Goal: Task Accomplishment & Management: Manage account settings

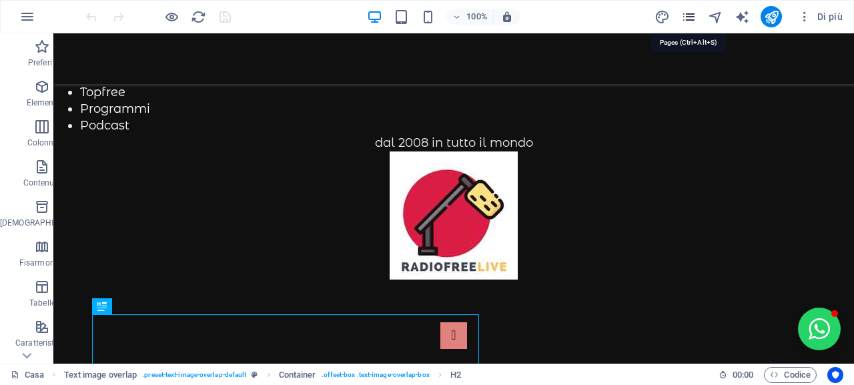
scroll to position [499, 0]
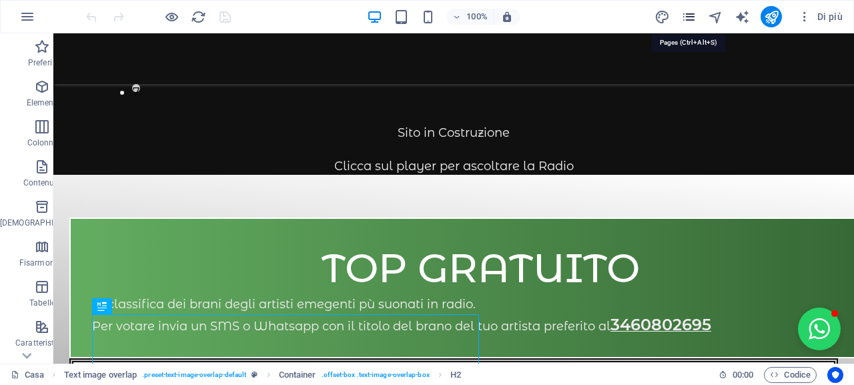
click at [686, 17] on icon "pagine" at bounding box center [688, 16] width 15 height 15
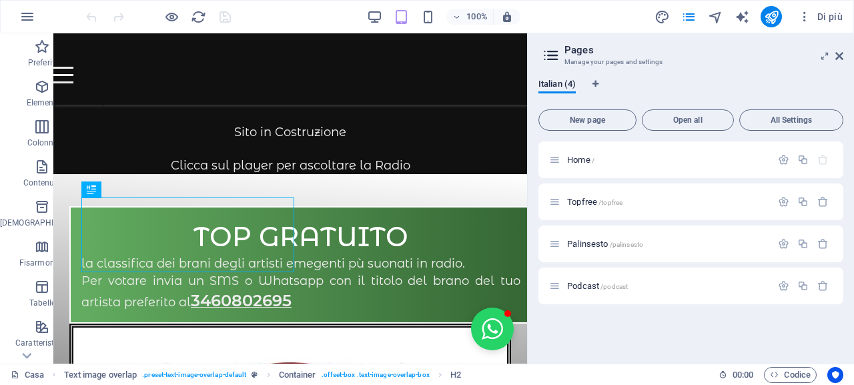
scroll to position [519, 0]
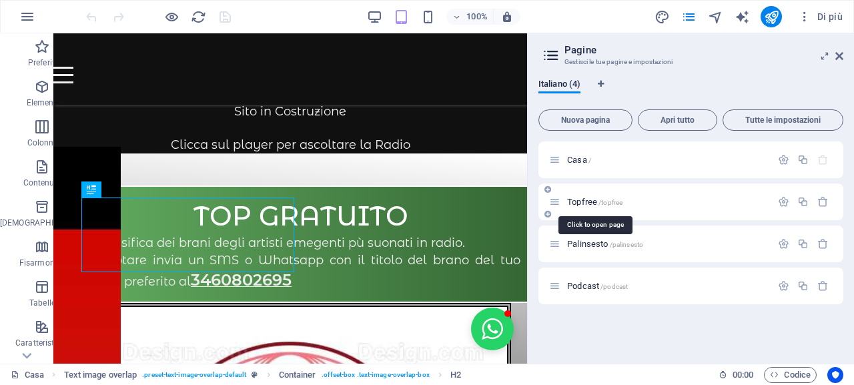
click at [583, 200] on font "Topfree" at bounding box center [582, 202] width 30 height 10
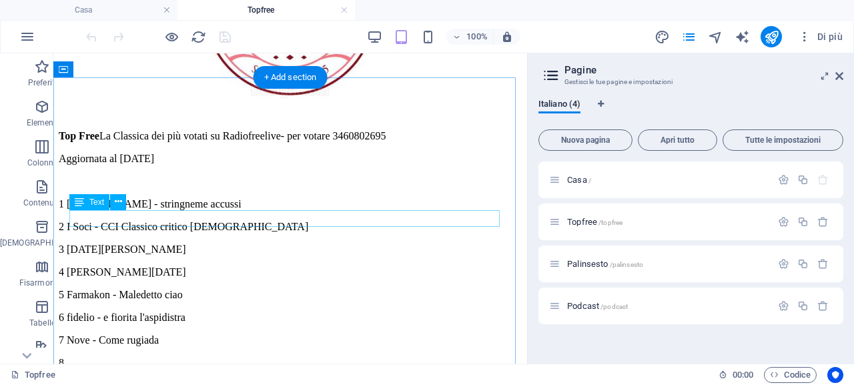
scroll to position [334, 0]
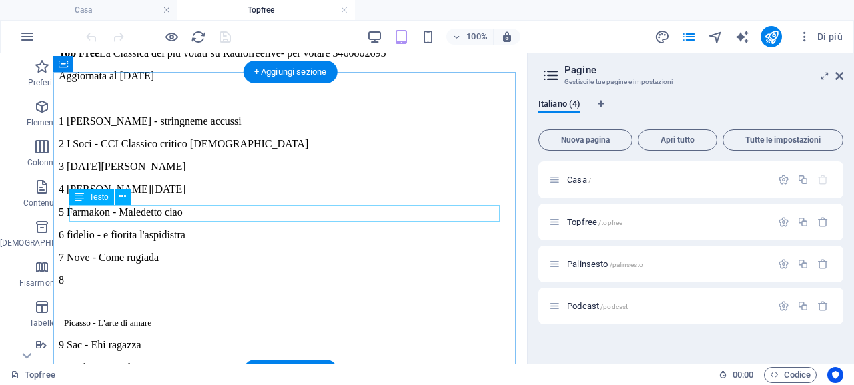
click at [214, 173] on div "3 [DATE][PERSON_NAME]" at bounding box center [290, 167] width 463 height 12
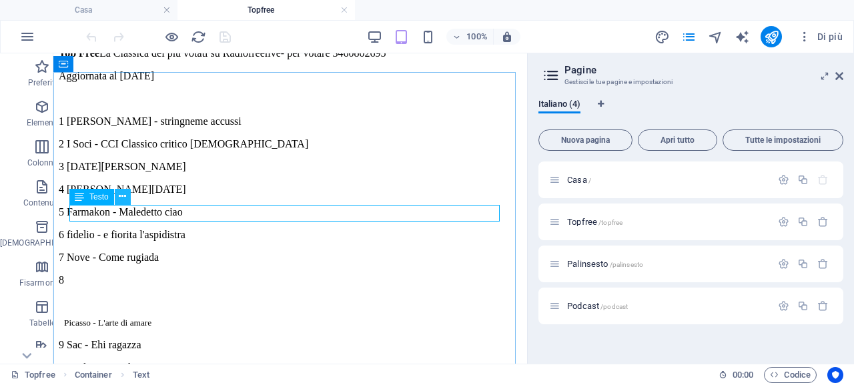
click at [117, 202] on button at bounding box center [123, 197] width 16 height 16
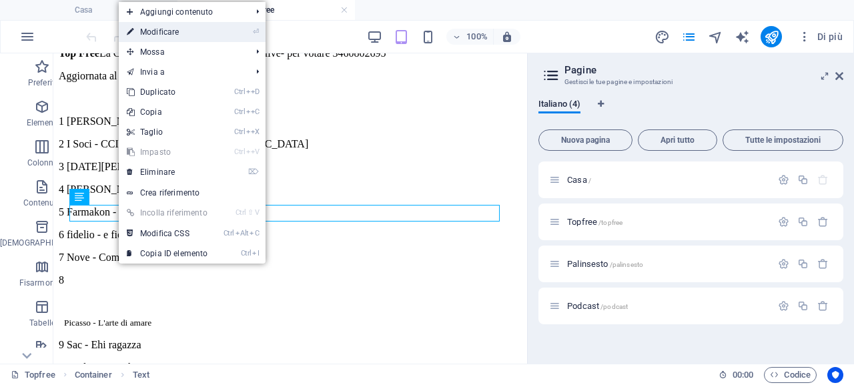
click at [214, 32] on link "⏎ Modificare" at bounding box center [167, 32] width 97 height 20
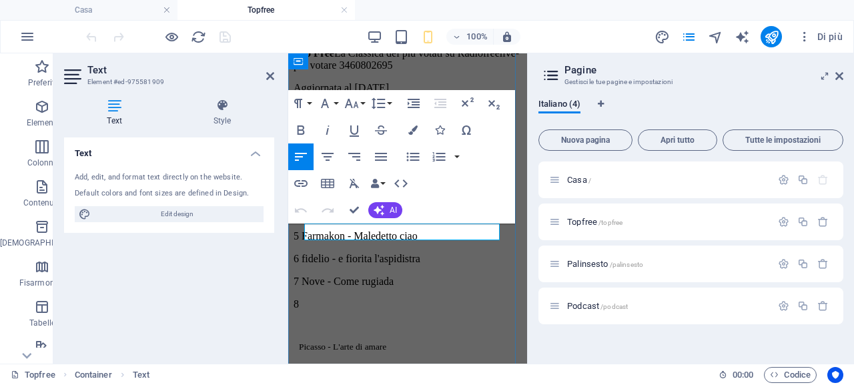
click at [447, 197] on p "3 [DATE][PERSON_NAME]" at bounding box center [408, 191] width 228 height 12
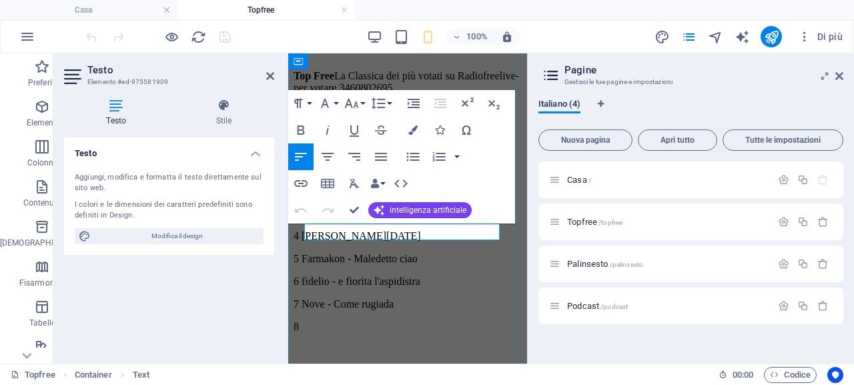
drag, startPoint x: 452, startPoint y: 230, endPoint x: 315, endPoint y: 233, distance: 136.8
click at [315, 220] on p "3 [DATE][PERSON_NAME]" at bounding box center [408, 214] width 228 height 12
click at [414, 260] on div "5 Farmakon - Maledetto ciao" at bounding box center [408, 259] width 228 height 12
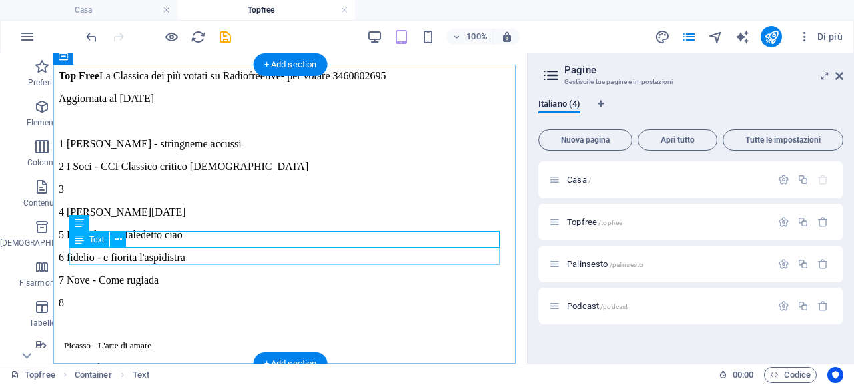
scroll to position [341, 0]
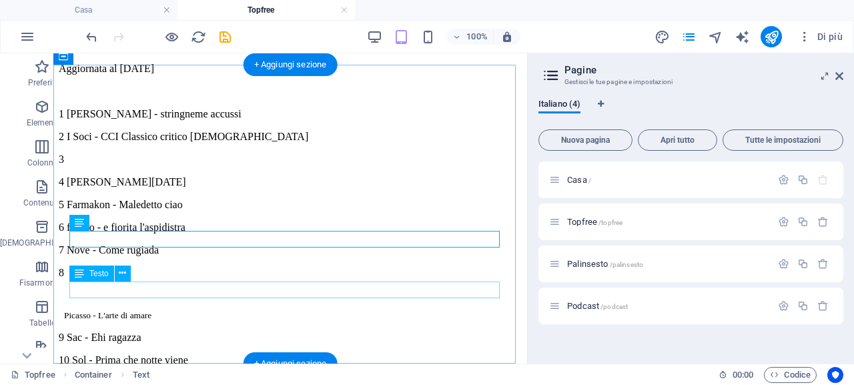
click at [200, 294] on div "8 Picasso - L'arte di amare" at bounding box center [290, 294] width 463 height 54
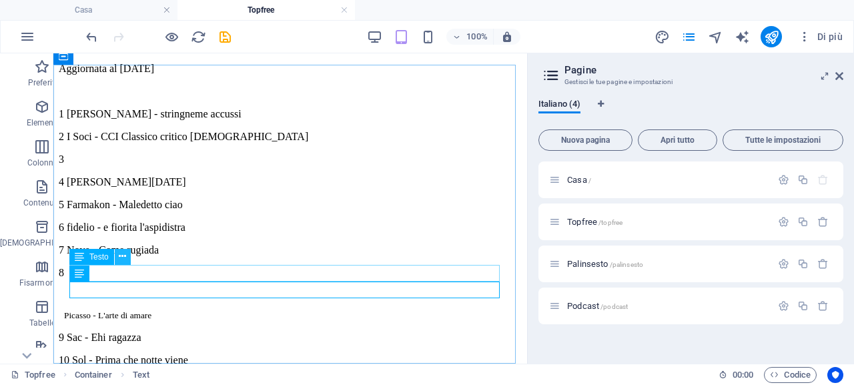
click at [123, 258] on icon at bounding box center [122, 257] width 7 height 14
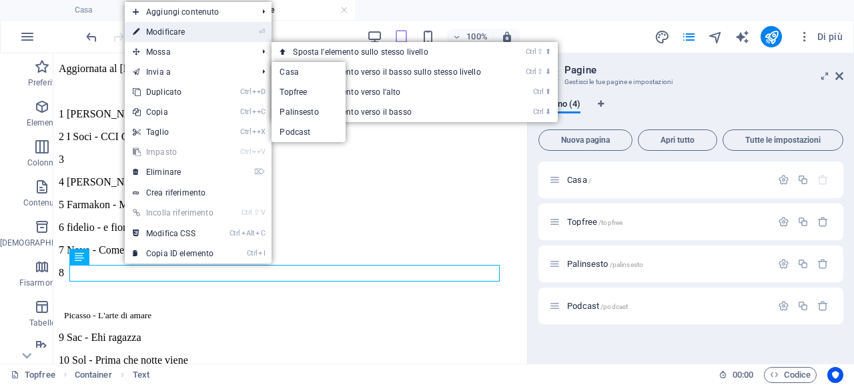
click at [214, 36] on link "⏎ Modificare" at bounding box center [173, 32] width 97 height 20
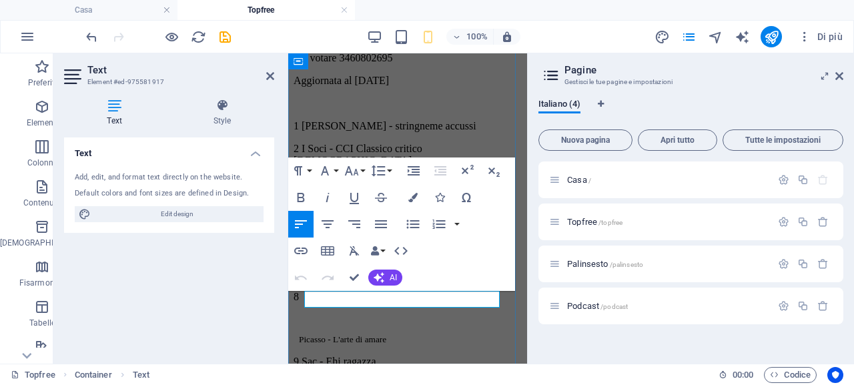
scroll to position [311, 0]
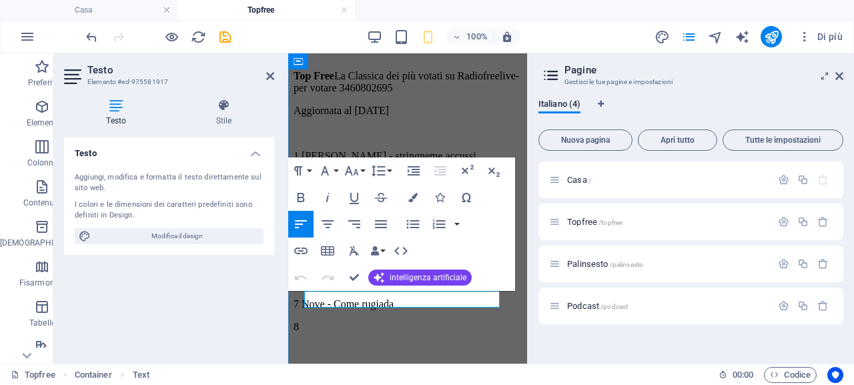
drag, startPoint x: 456, startPoint y: 300, endPoint x: 318, endPoint y: 300, distance: 137.5
click at [318, 300] on p "7 Nove - Come rugiada" at bounding box center [408, 304] width 228 height 12
click at [266, 77] on icon at bounding box center [270, 76] width 8 height 11
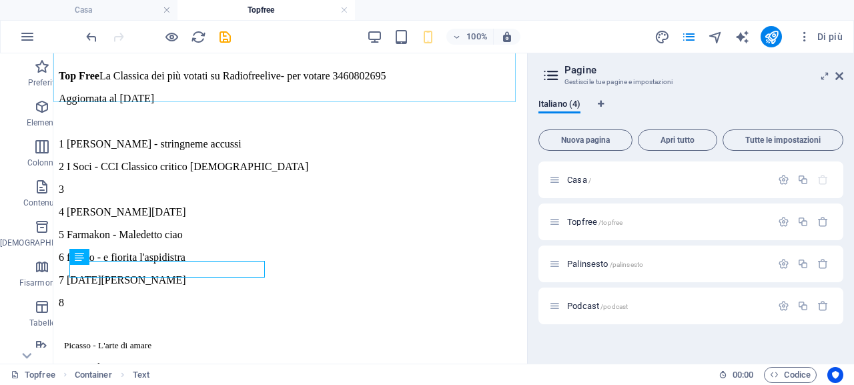
scroll to position [341, 0]
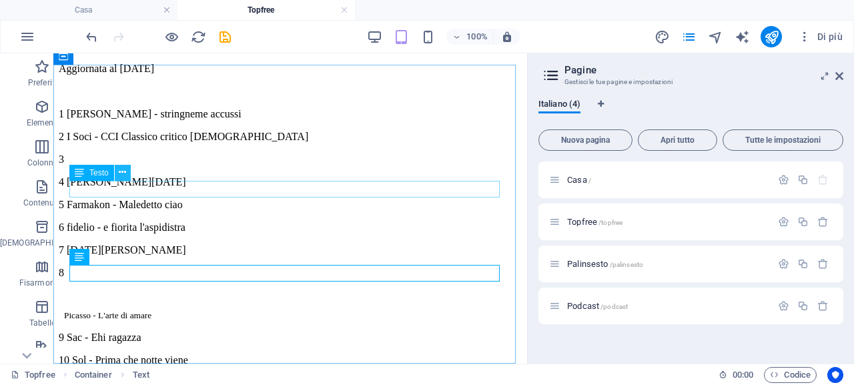
click at [122, 173] on icon at bounding box center [122, 173] width 7 height 14
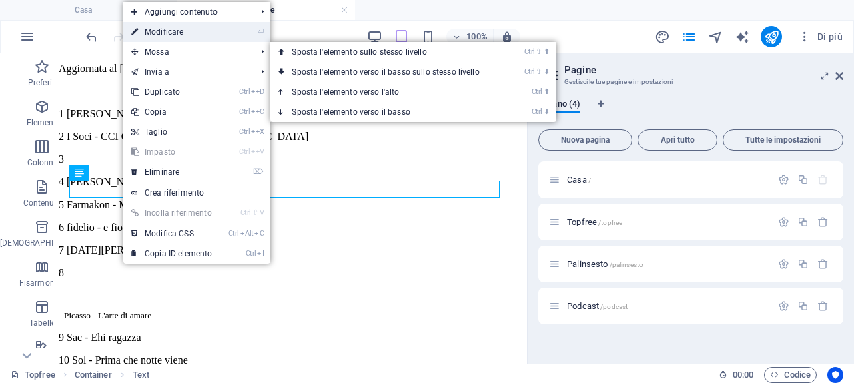
click at [194, 34] on link "⏎ Modificare" at bounding box center [171, 32] width 97 height 20
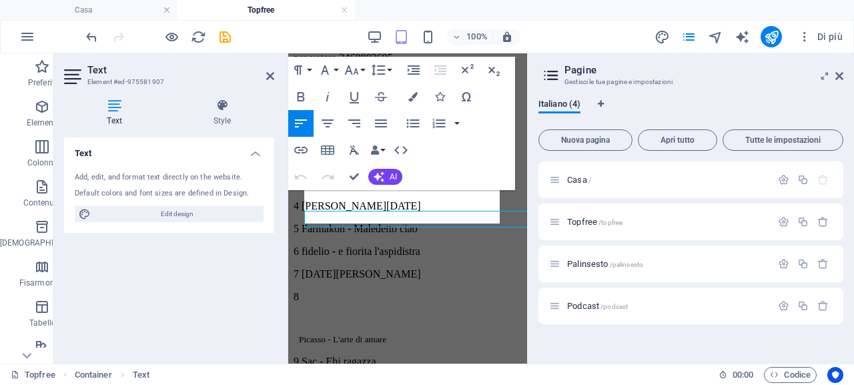
scroll to position [311, 0]
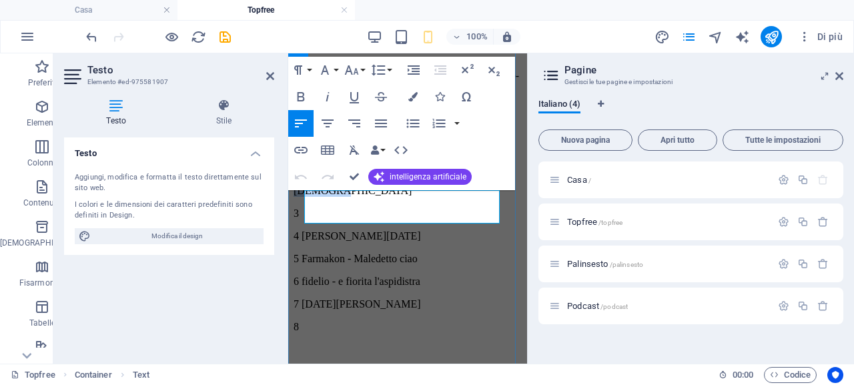
drag, startPoint x: 373, startPoint y: 210, endPoint x: 324, endPoint y: 199, distance: 50.7
click at [324, 197] on p "2 I Soci - CCI Classico critico [DEMOGRAPHIC_DATA]" at bounding box center [408, 185] width 228 height 24
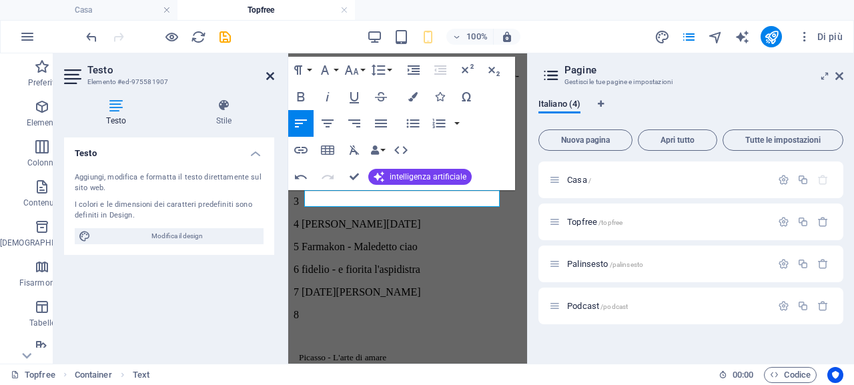
click at [268, 76] on icon at bounding box center [270, 76] width 8 height 11
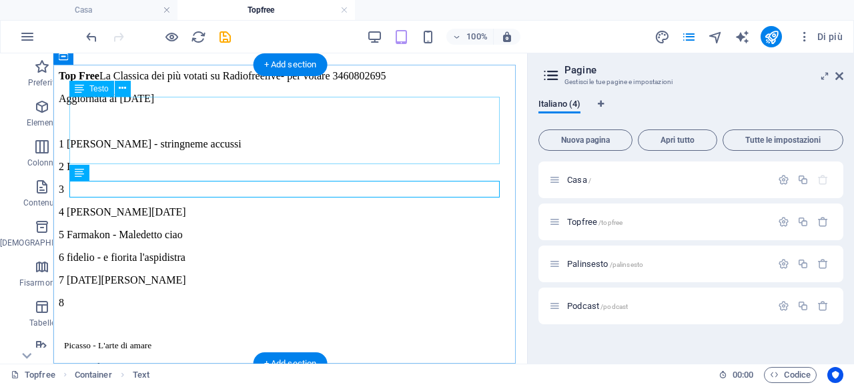
scroll to position [341, 0]
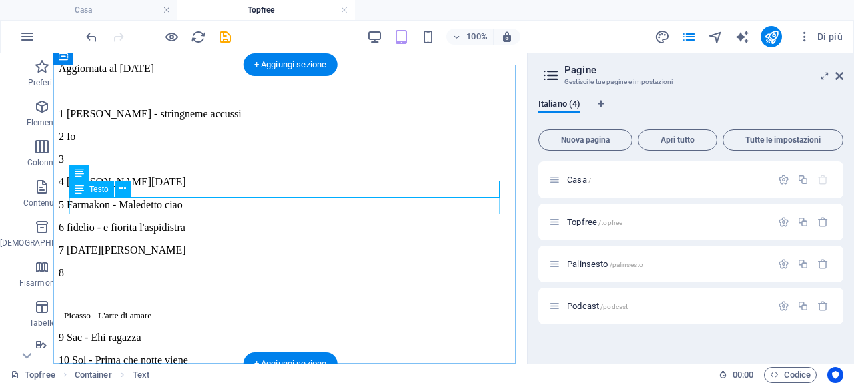
click at [112, 166] on div "3" at bounding box center [290, 159] width 463 height 12
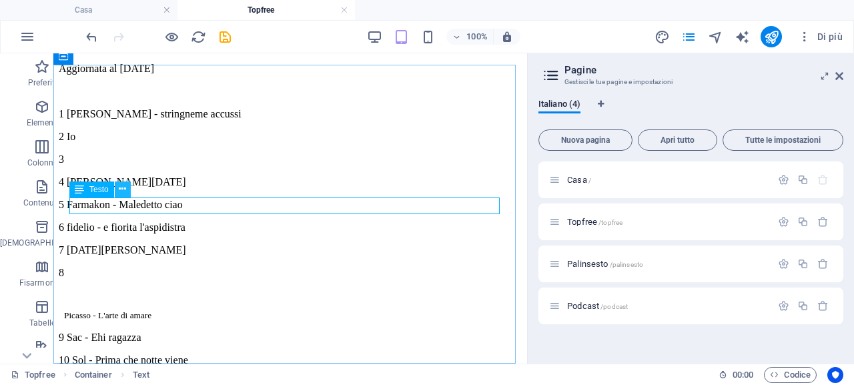
click at [123, 192] on icon at bounding box center [122, 189] width 7 height 14
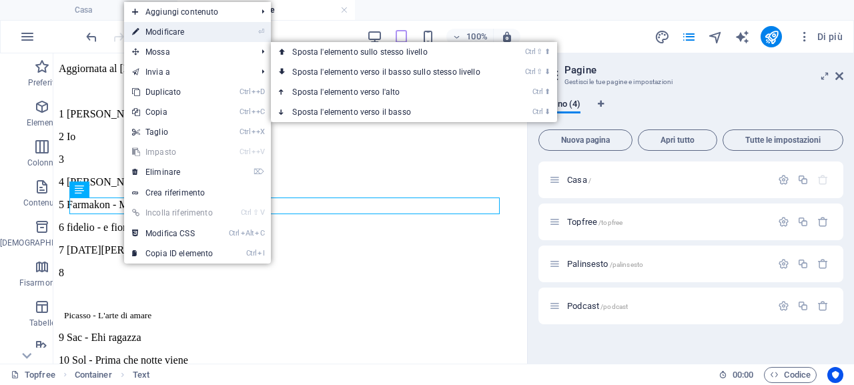
click at [214, 35] on link "⏎ Modificare" at bounding box center [172, 32] width 97 height 20
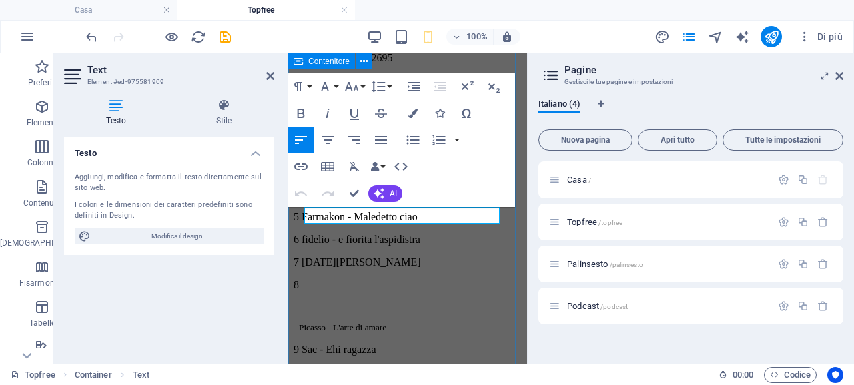
scroll to position [311, 0]
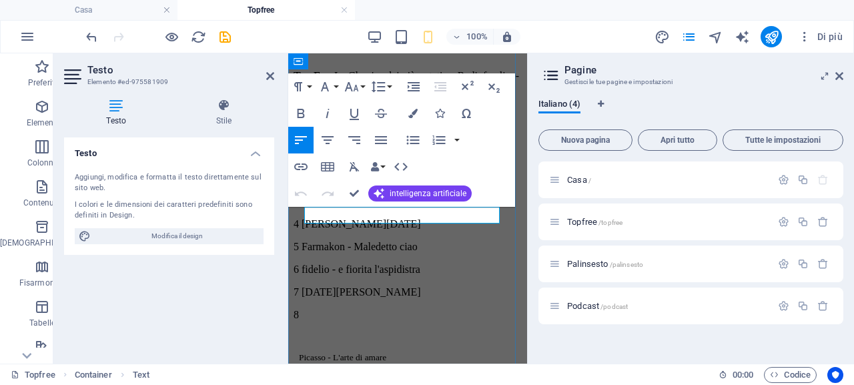
click at [384, 208] on p "3" at bounding box center [408, 202] width 228 height 12
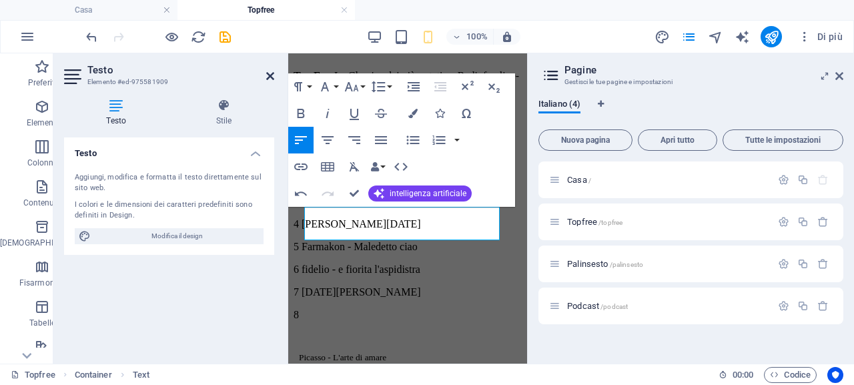
click at [268, 74] on icon at bounding box center [270, 76] width 8 height 11
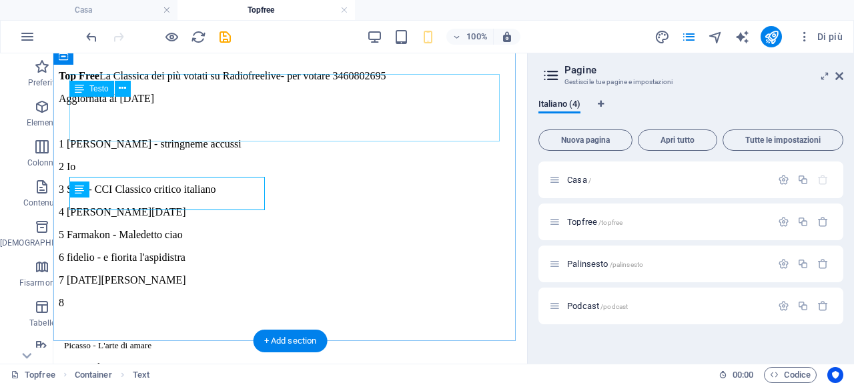
scroll to position [341, 0]
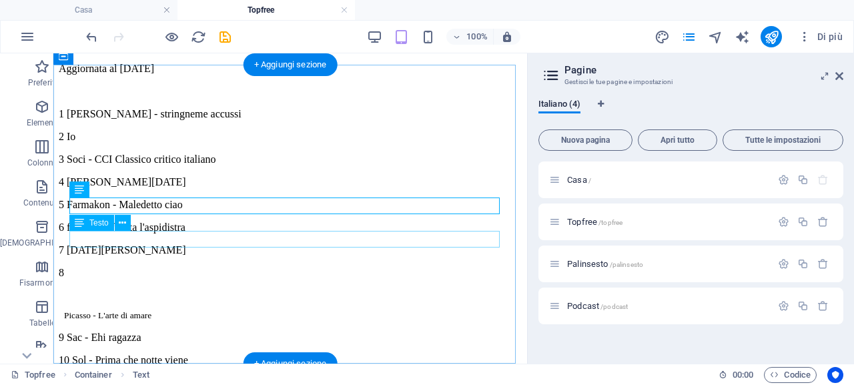
click at [224, 211] on div "5 Farmakon - Maledetto ciao" at bounding box center [290, 205] width 463 height 12
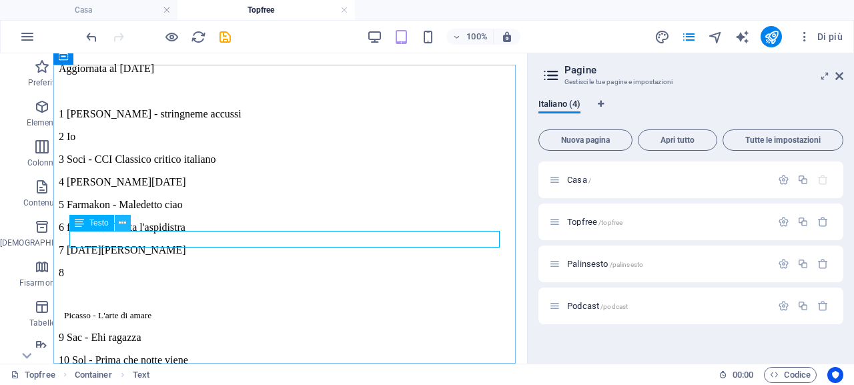
click at [127, 226] on button at bounding box center [123, 223] width 16 height 16
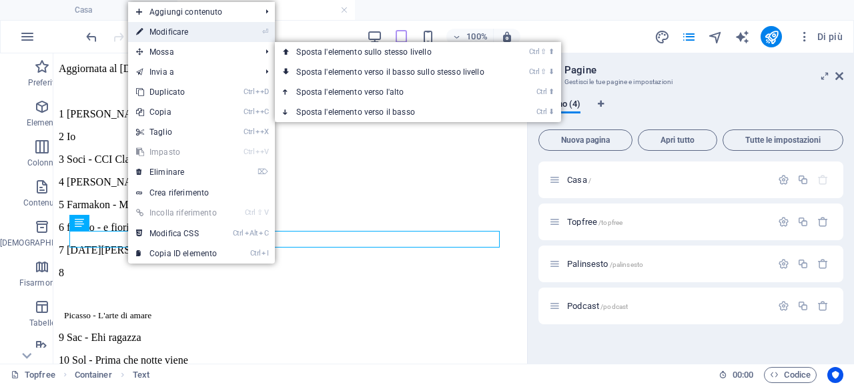
click at [194, 36] on link "⏎ Modificare" at bounding box center [176, 32] width 97 height 20
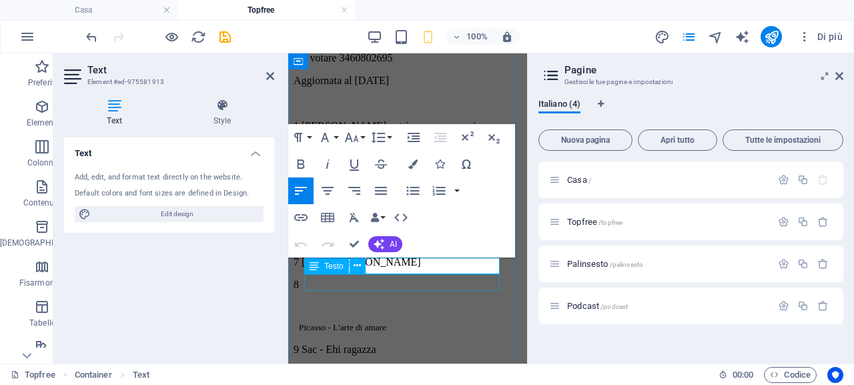
scroll to position [311, 0]
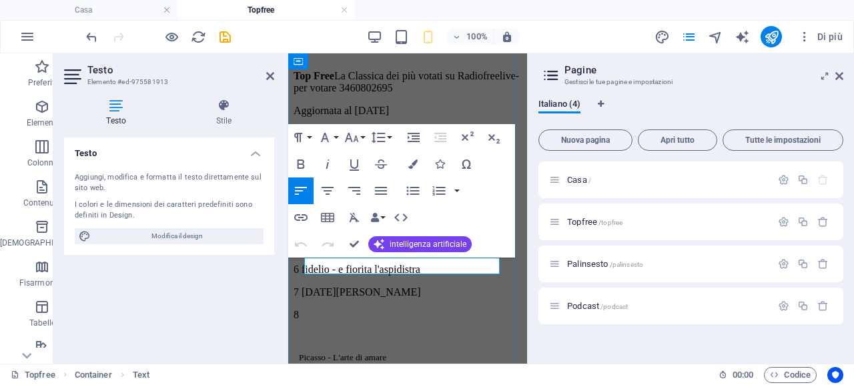
drag, startPoint x: 491, startPoint y: 266, endPoint x: 318, endPoint y: 265, distance: 172.8
click at [318, 253] on p "5 Farmakon - Maledetto ciao" at bounding box center [408, 247] width 228 height 12
drag, startPoint x: 266, startPoint y: 77, endPoint x: 203, endPoint y: 89, distance: 64.0
click at [266, 77] on icon at bounding box center [270, 76] width 8 height 11
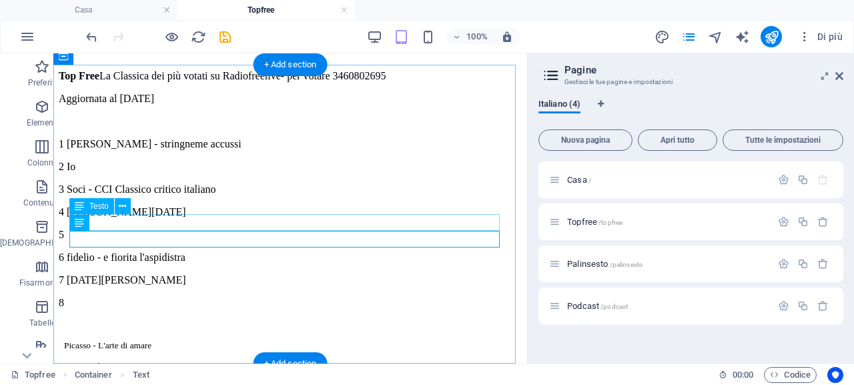
scroll to position [341, 0]
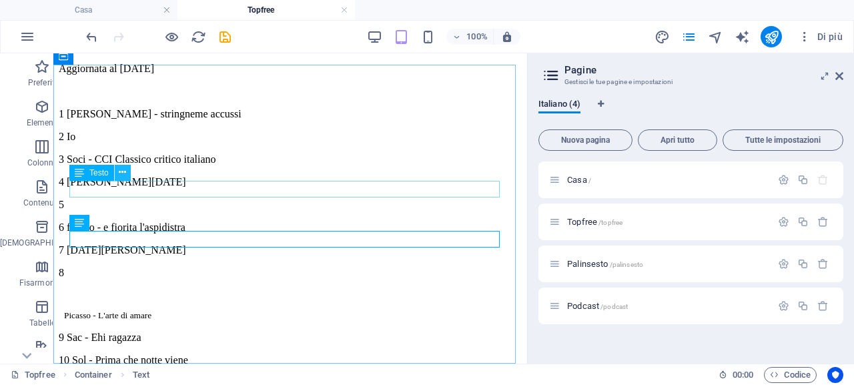
click at [121, 172] on icon at bounding box center [122, 173] width 7 height 14
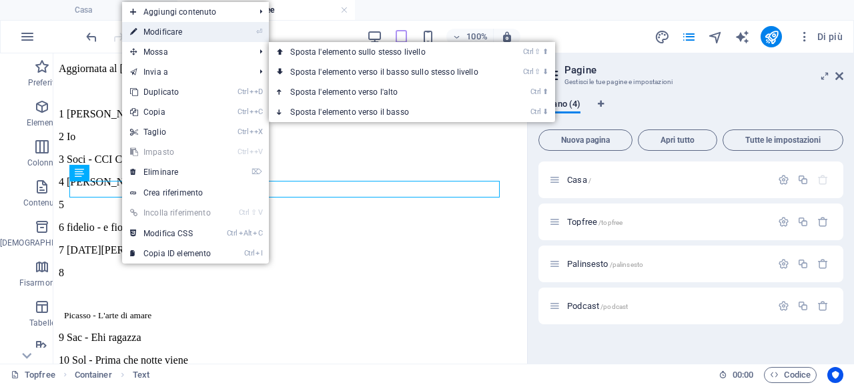
click at [182, 35] on font "Modificare" at bounding box center [162, 31] width 39 height 9
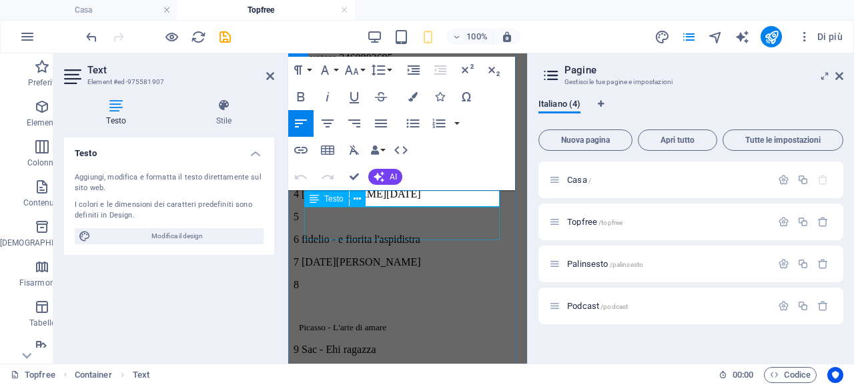
scroll to position [311, 0]
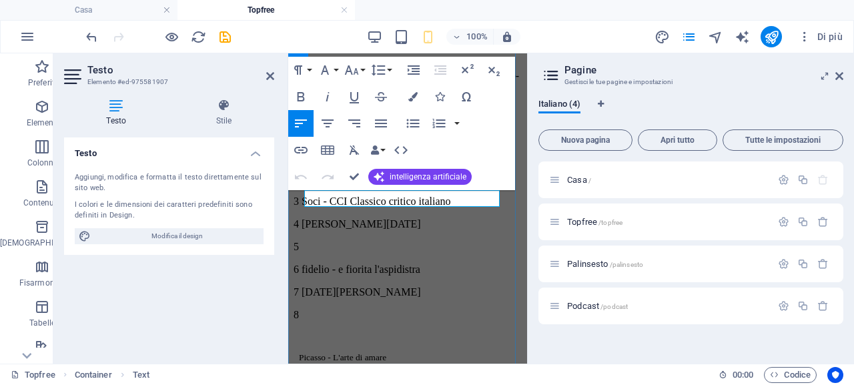
click at [380, 185] on p "2 Io" at bounding box center [408, 179] width 228 height 12
drag, startPoint x: 344, startPoint y: 196, endPoint x: 314, endPoint y: 197, distance: 30.1
click at [314, 185] on p "2 Io" at bounding box center [408, 179] width 228 height 12
click at [268, 75] on icon at bounding box center [270, 76] width 8 height 11
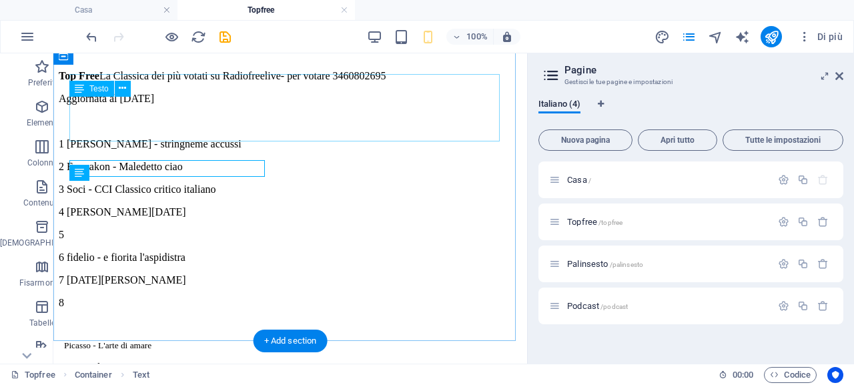
scroll to position [341, 0]
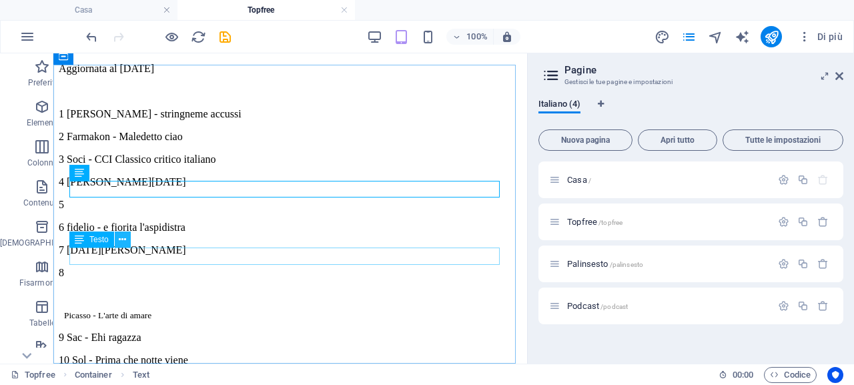
click at [122, 238] on icon at bounding box center [122, 240] width 7 height 14
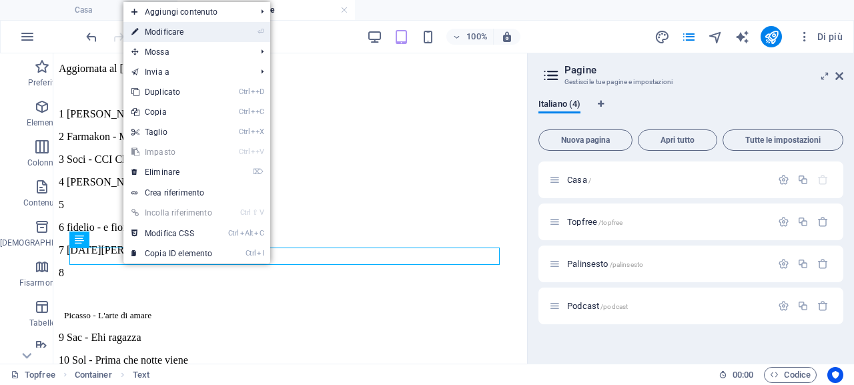
click at [208, 34] on link "⏎ Modificare" at bounding box center [171, 32] width 97 height 20
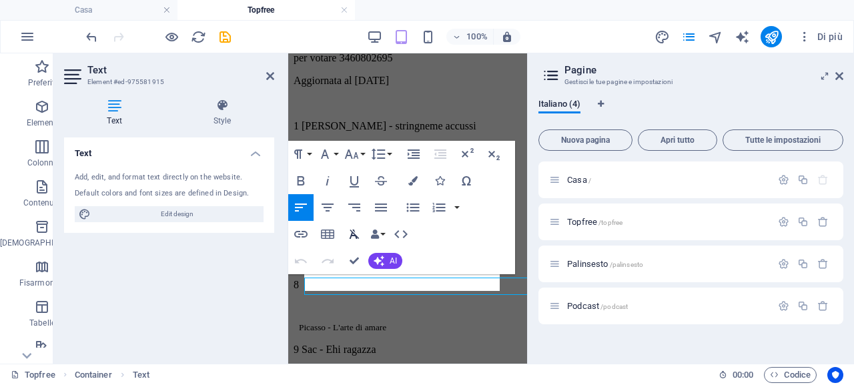
scroll to position [311, 0]
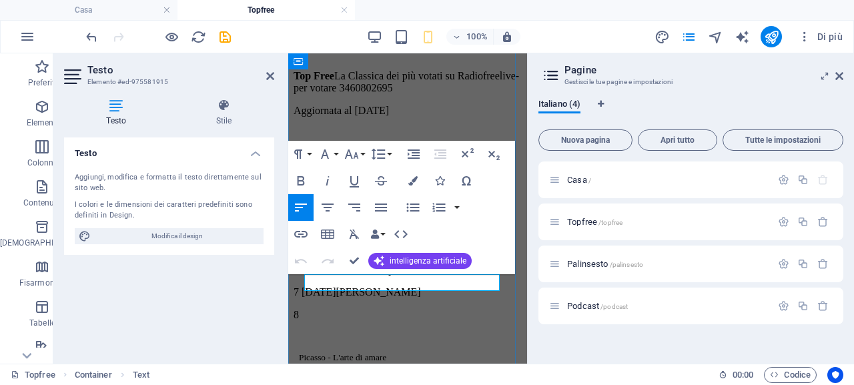
click at [483, 276] on p "6 fidelio - e fiorita l'aspidistra" at bounding box center [408, 270] width 228 height 12
click at [266, 71] on icon at bounding box center [270, 76] width 8 height 11
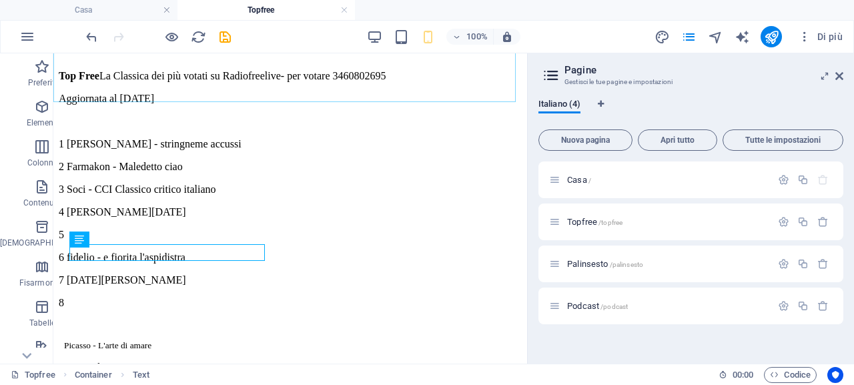
scroll to position [341, 0]
